Goal: Obtain resource: Obtain resource

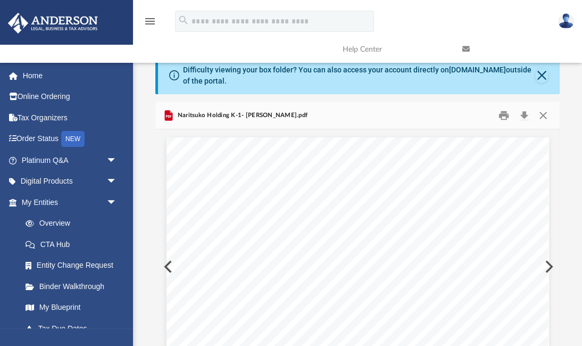
scroll to position [241, 404]
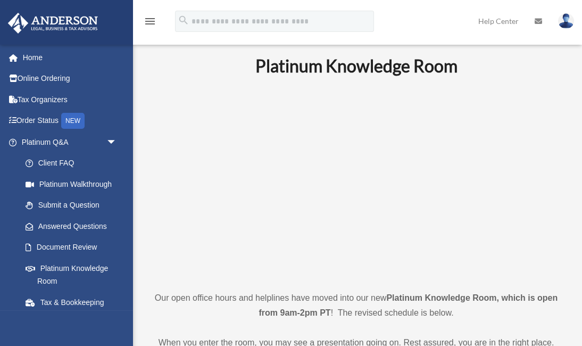
scroll to position [23, 0]
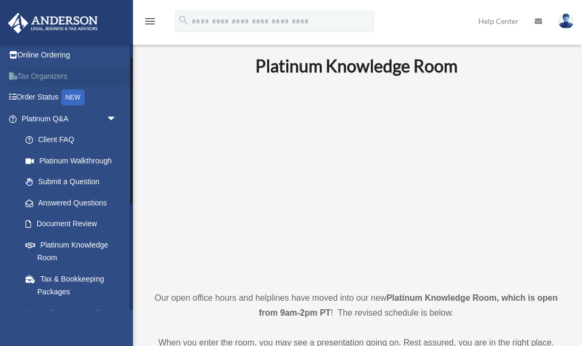
click at [43, 73] on link "Tax Organizers" at bounding box center [69, 75] width 125 height 21
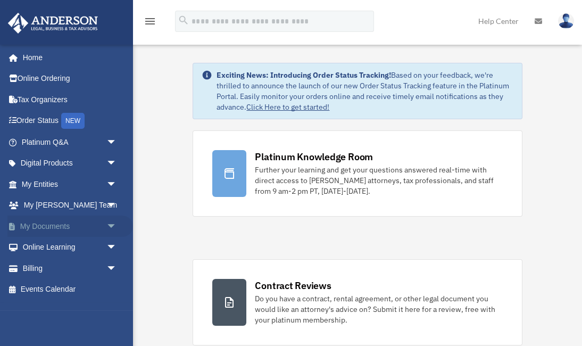
click at [106, 223] on span "arrow_drop_down" at bounding box center [116, 226] width 21 height 22
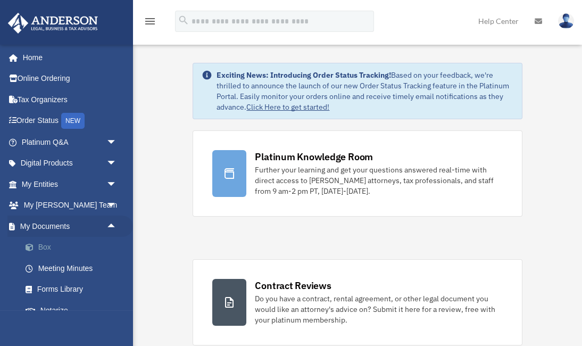
click at [58, 245] on link "Box" at bounding box center [74, 247] width 118 height 21
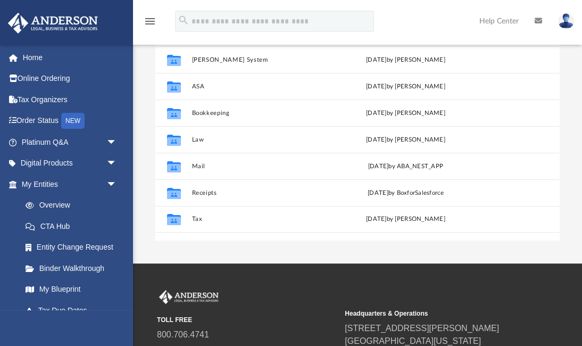
scroll to position [204, 0]
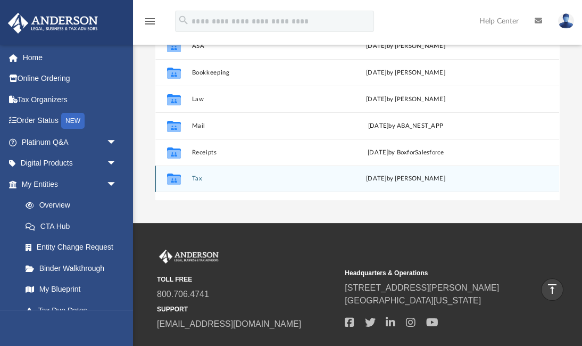
click at [170, 179] on icon "grid" at bounding box center [174, 180] width 14 height 9
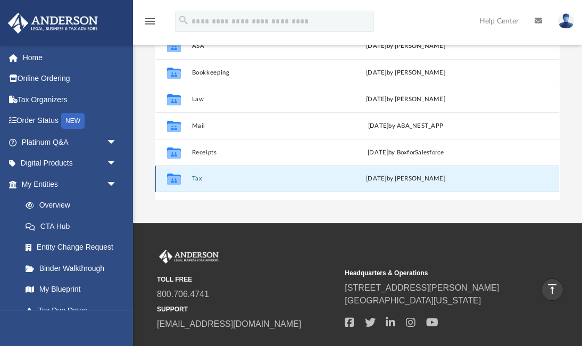
click at [170, 179] on icon "grid" at bounding box center [174, 180] width 14 height 9
click at [198, 180] on button "Tax" at bounding box center [261, 178] width 139 height 7
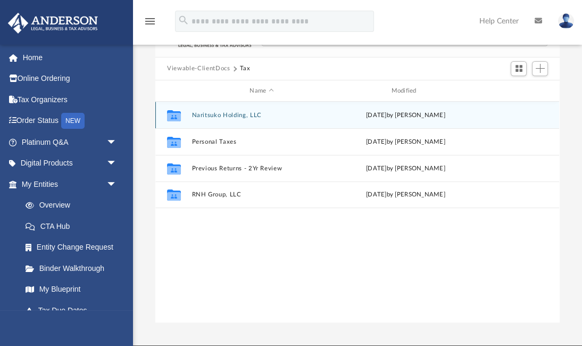
scroll to position [80, 0]
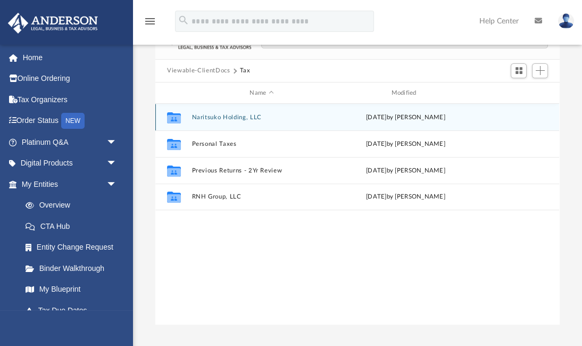
click at [217, 115] on button "Naritsuko Holding, LLC" at bounding box center [261, 117] width 139 height 7
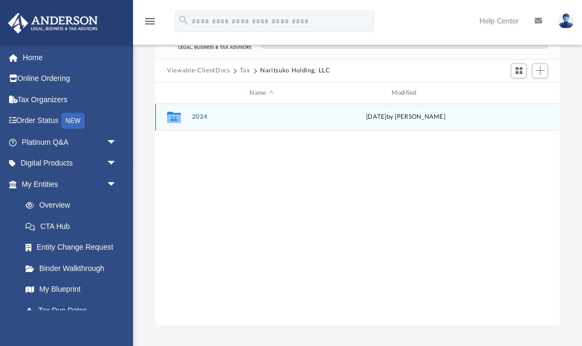
click at [202, 114] on button "2024" at bounding box center [261, 117] width 139 height 7
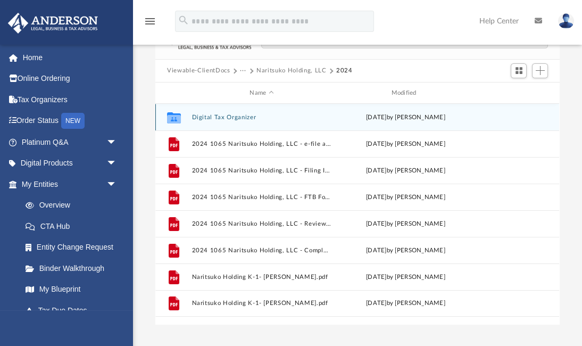
click at [202, 114] on button "Digital Tax Organizer" at bounding box center [261, 117] width 139 height 7
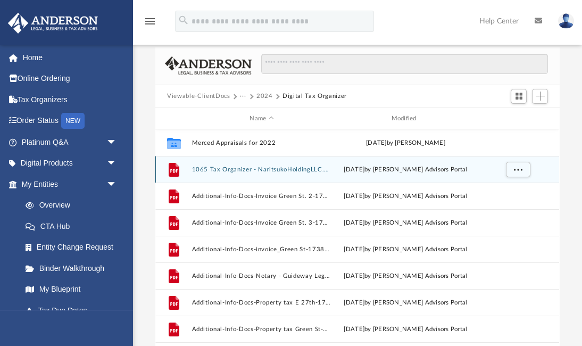
scroll to position [48, 0]
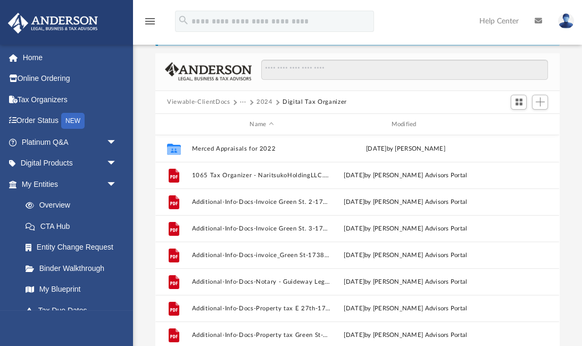
click at [261, 103] on button "2024" at bounding box center [264, 102] width 16 height 10
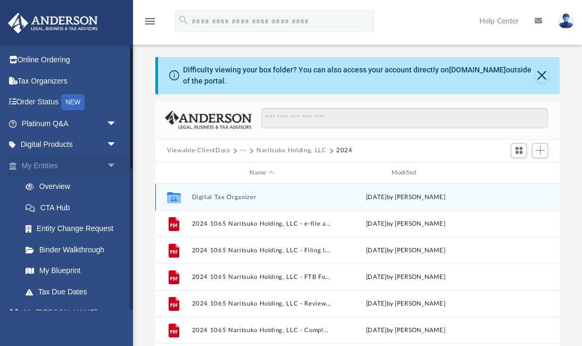
scroll to position [29, 0]
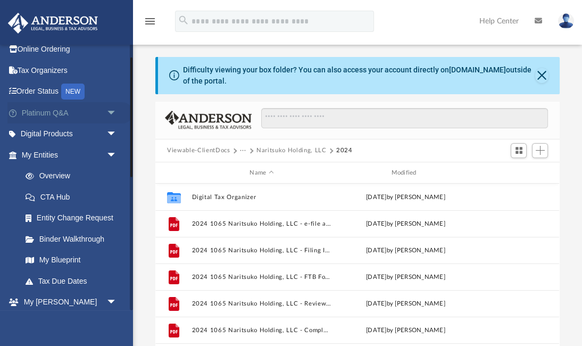
click at [111, 114] on span "arrow_drop_down" at bounding box center [116, 113] width 21 height 22
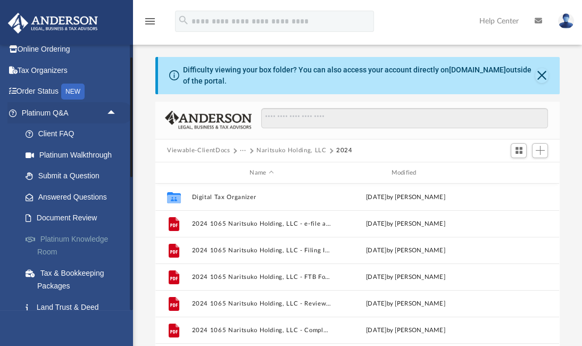
click at [95, 234] on link "Platinum Knowledge Room" at bounding box center [74, 245] width 118 height 34
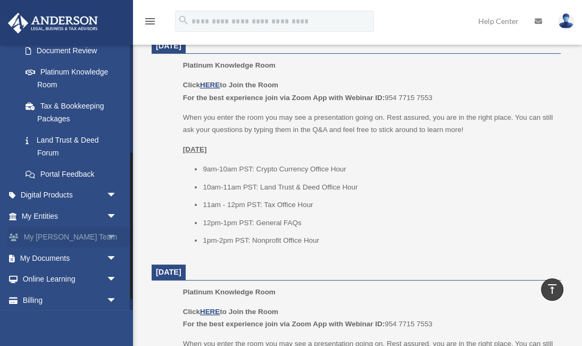
scroll to position [197, 0]
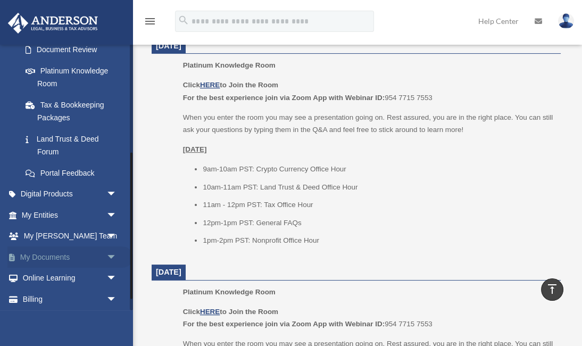
click at [111, 253] on span "arrow_drop_down" at bounding box center [116, 257] width 21 height 22
click at [74, 279] on link "Box" at bounding box center [74, 277] width 118 height 21
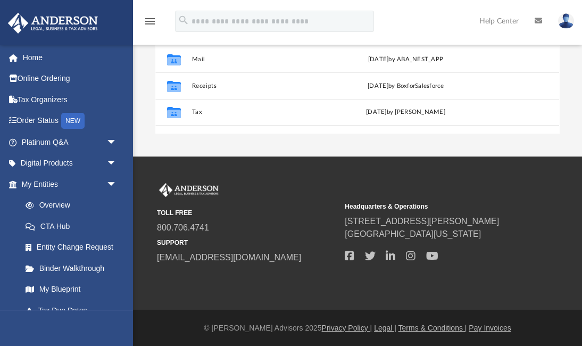
scroll to position [270, 0]
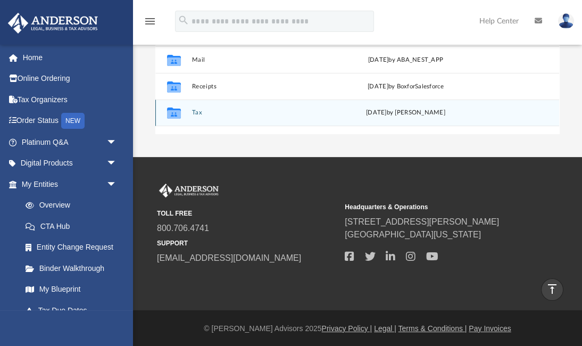
click at [196, 115] on button "Tax" at bounding box center [261, 113] width 139 height 7
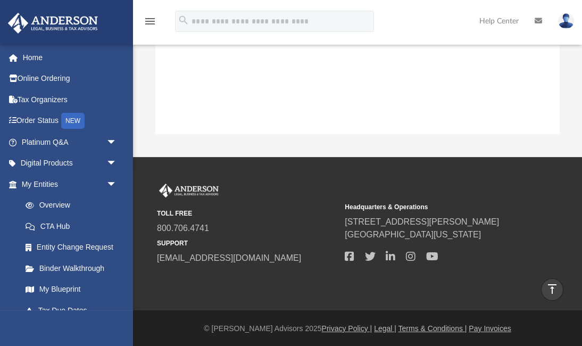
scroll to position [24, 0]
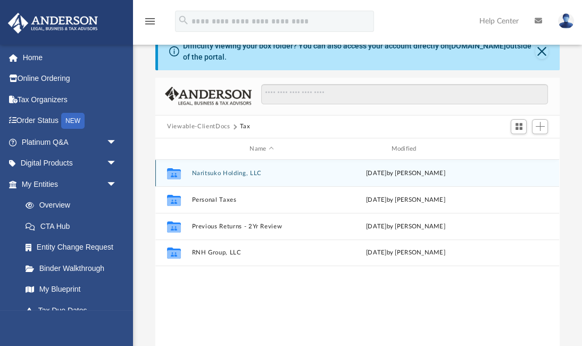
click at [233, 174] on button "Naritsuko Holding, LLC" at bounding box center [261, 173] width 139 height 7
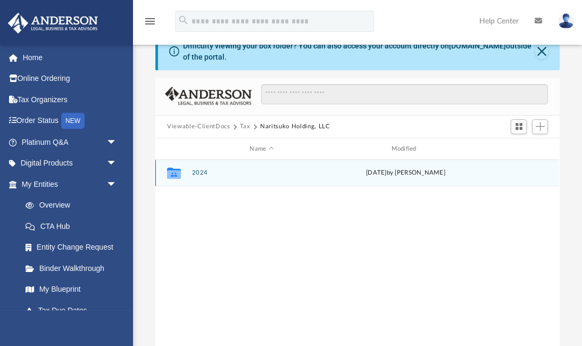
click at [196, 173] on button "2024" at bounding box center [261, 173] width 139 height 7
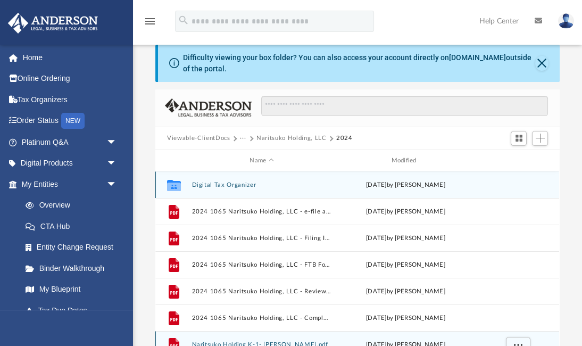
scroll to position [12, 0]
